Goal: Information Seeking & Learning: Learn about a topic

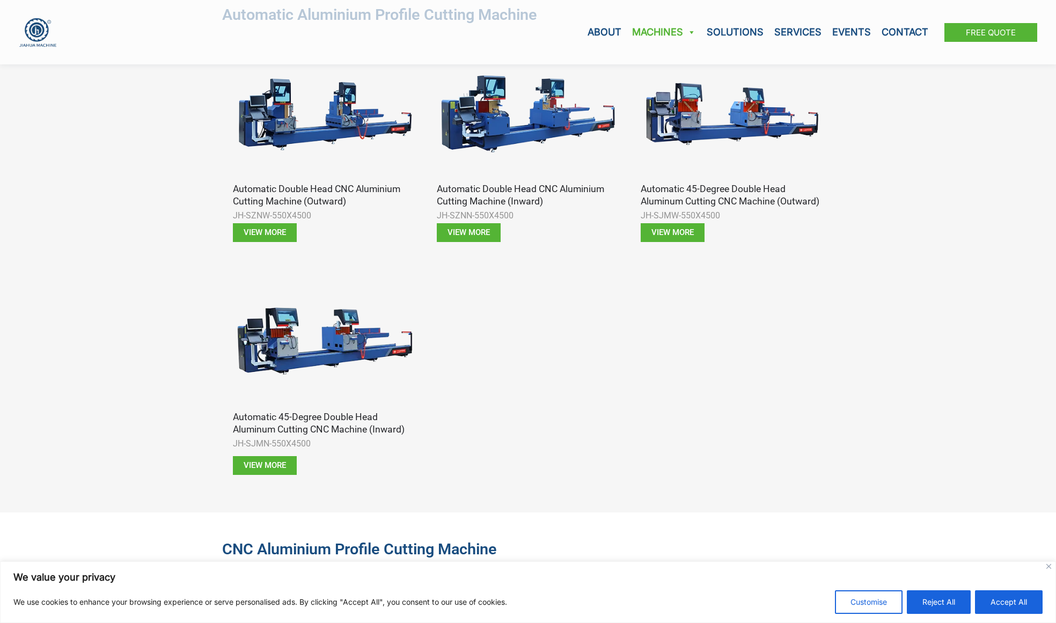
scroll to position [666, 0]
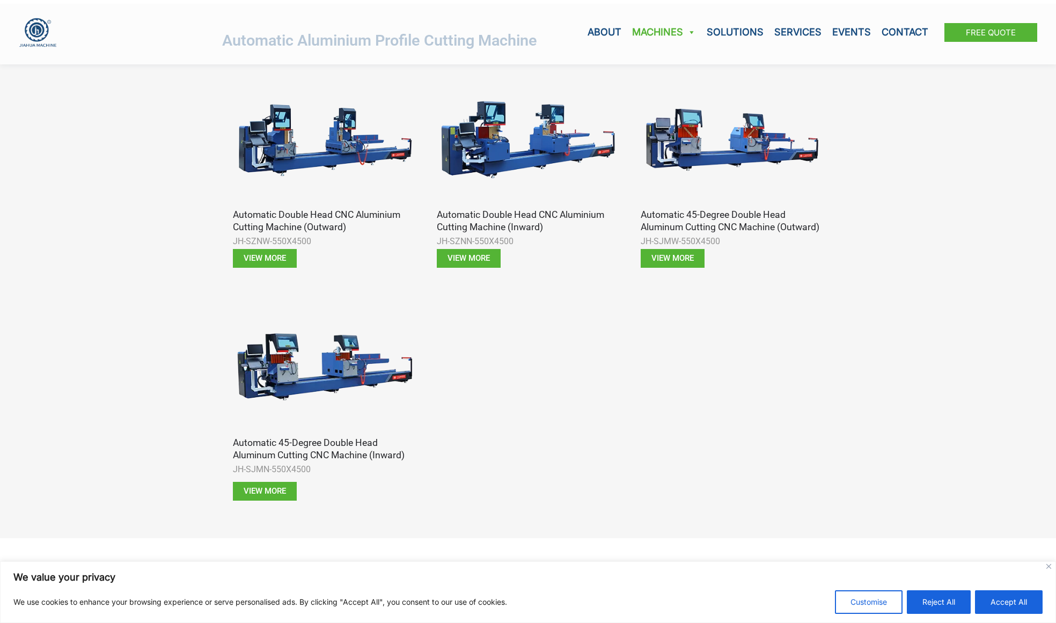
click at [336, 137] on img at bounding box center [324, 140] width 182 height 137
click at [333, 226] on h3 "Automatic Double Head CNC Aluminium Cutting Machine (Outward)" at bounding box center [324, 221] width 182 height 25
click at [274, 265] on link "View more" at bounding box center [265, 258] width 64 height 19
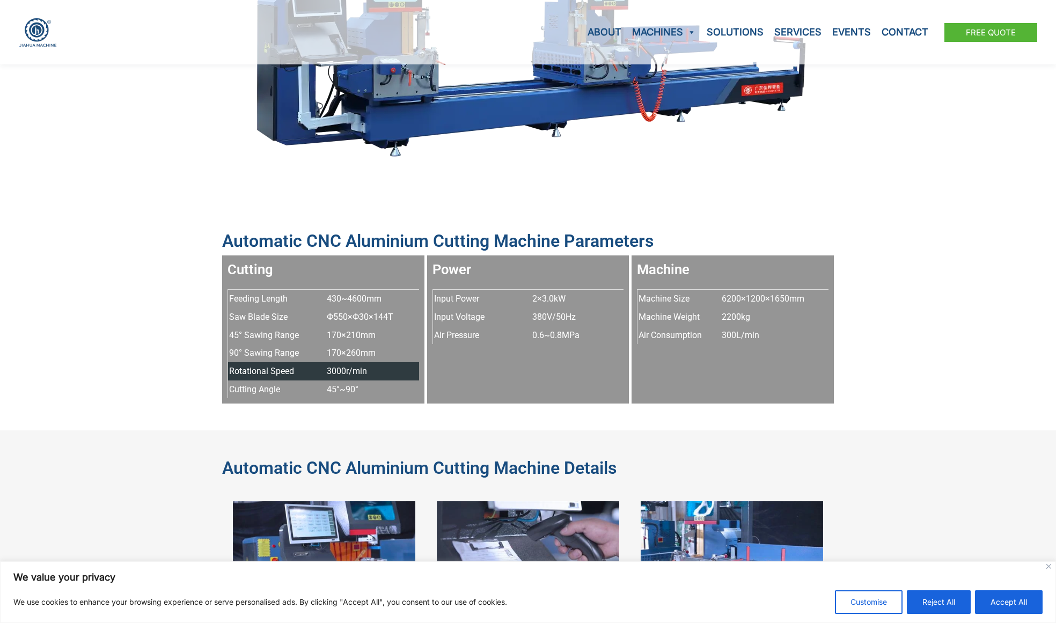
scroll to position [581, 0]
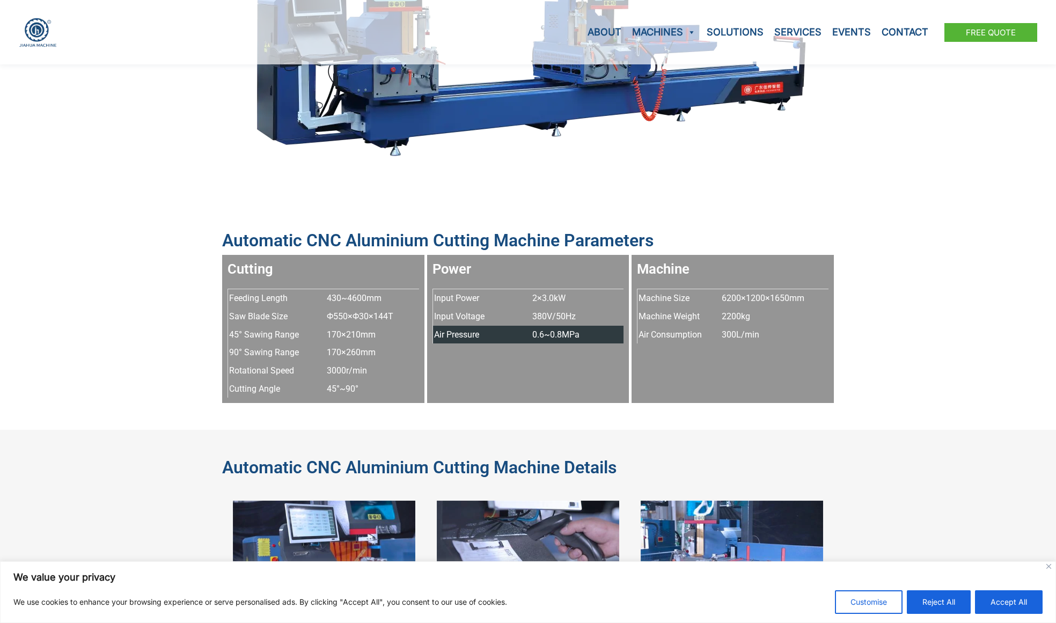
click at [552, 340] on span "0.6~0.8MPa" at bounding box center [555, 335] width 47 height 16
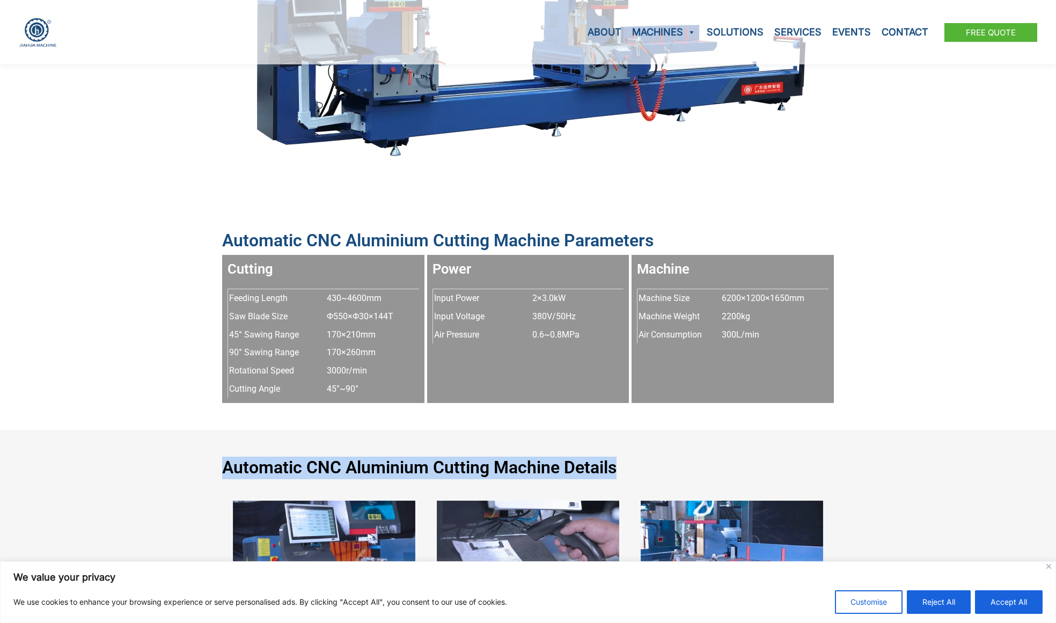
click at [646, 458] on div "Automatic CNC aluminium cutting machine Details Intelligent CNC control panel D…" at bounding box center [528, 624] width 612 height 388
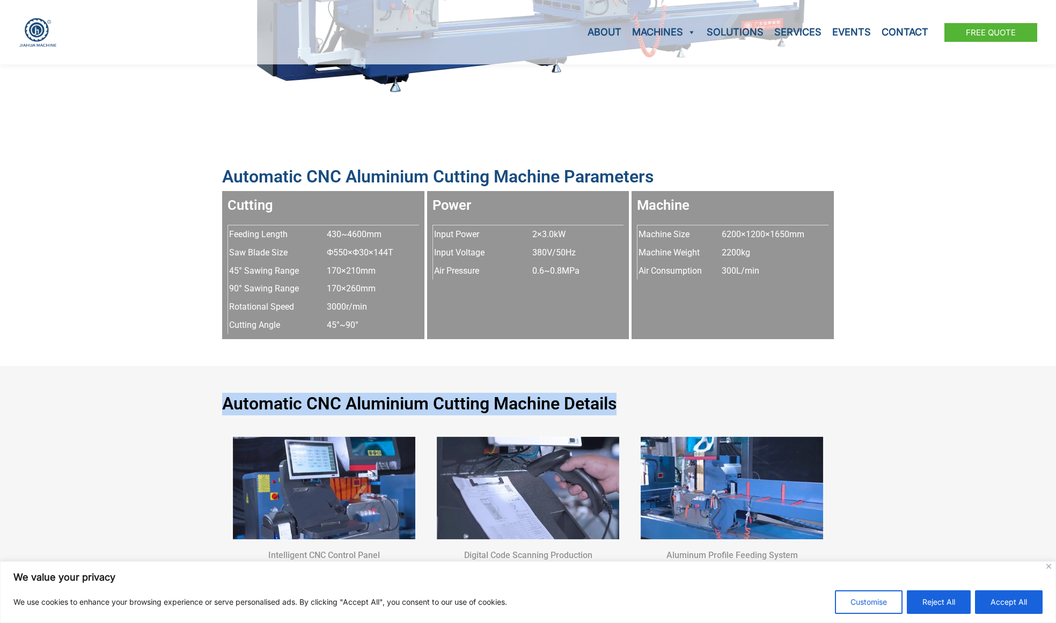
scroll to position [748, 0]
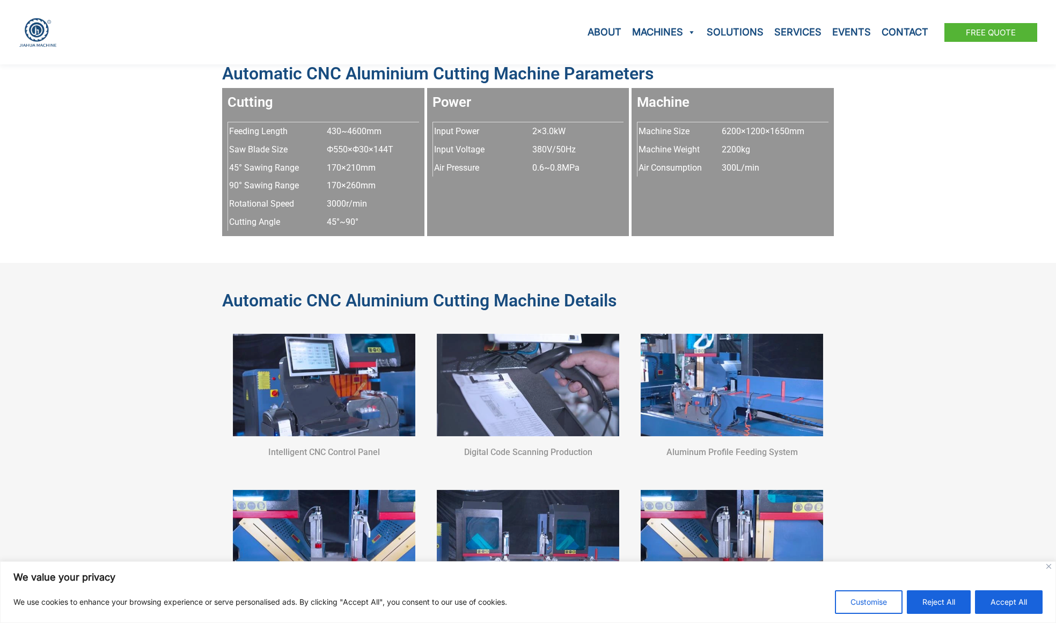
click at [863, 371] on div "Automatic CNC aluminium cutting machine Details Intelligent CNC control panel D…" at bounding box center [528, 457] width 1056 height 388
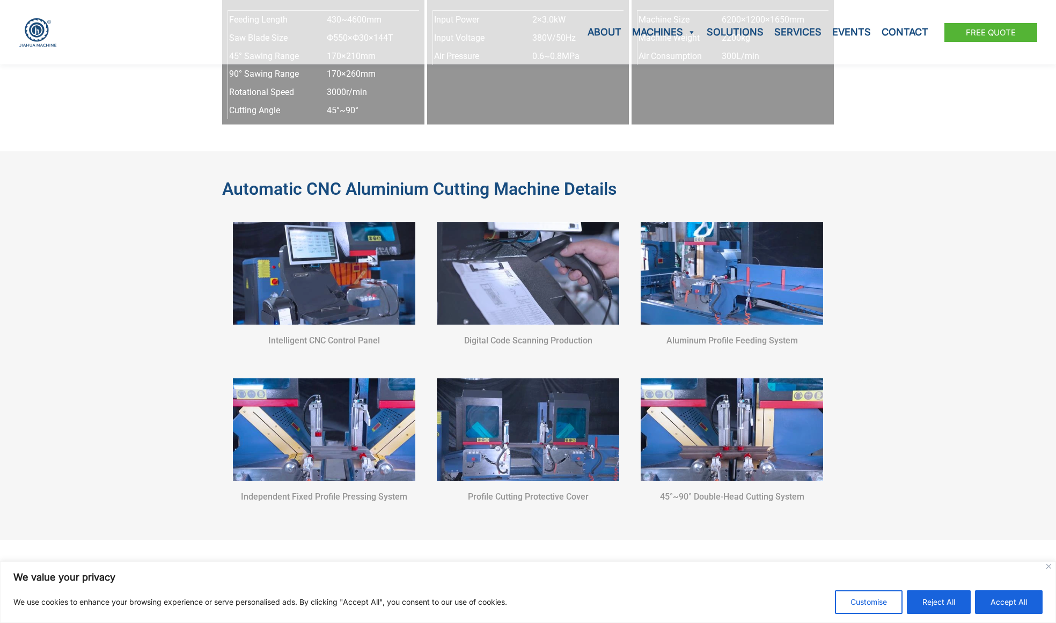
scroll to position [860, 0]
click at [720, 300] on img at bounding box center [732, 273] width 182 height 102
click at [708, 340] on h6 "Aluminum profile feeding system" at bounding box center [732, 340] width 182 height 11
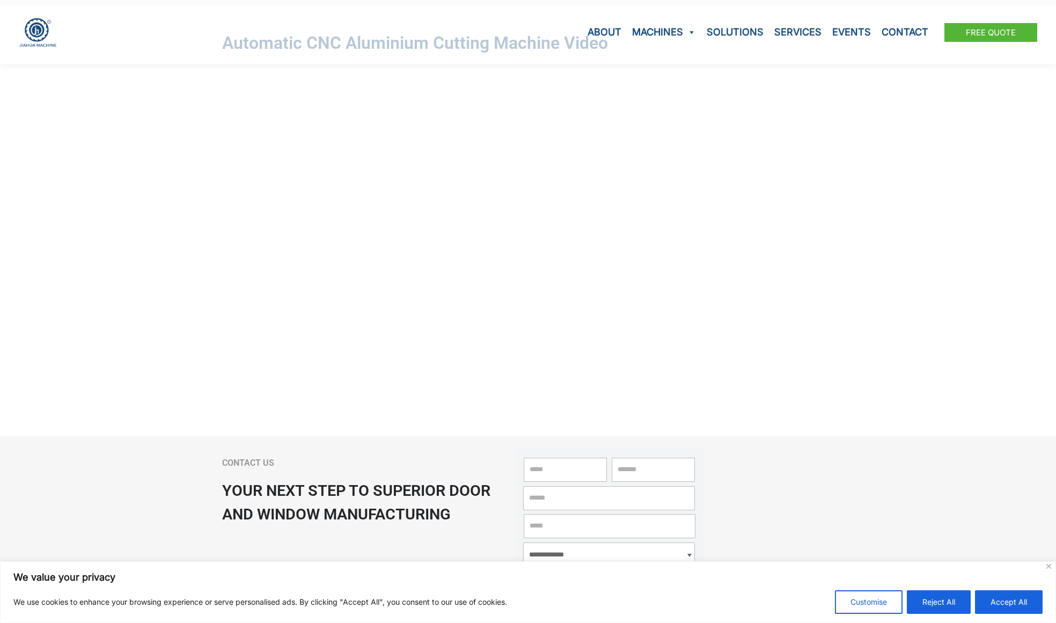
scroll to position [1401, 0]
